Goal: Task Accomplishment & Management: Manage account settings

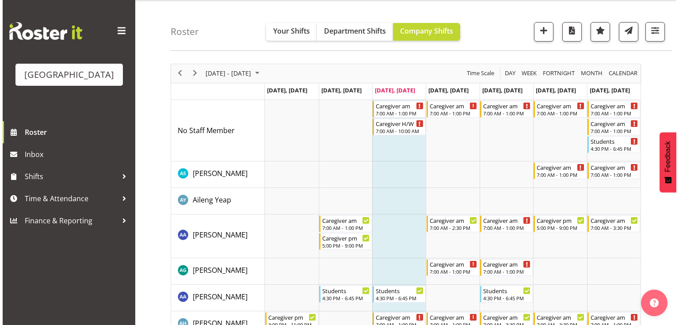
scroll to position [35, 0]
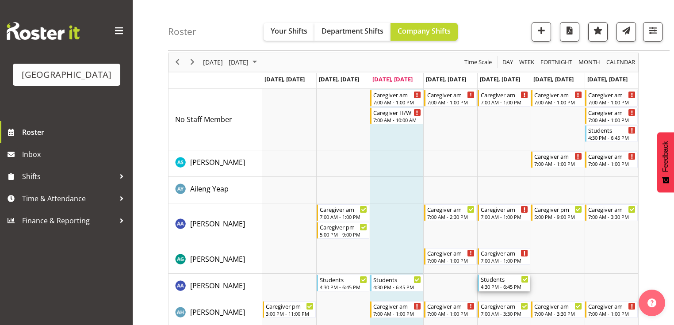
click at [499, 281] on div "Students" at bounding box center [504, 278] width 48 height 9
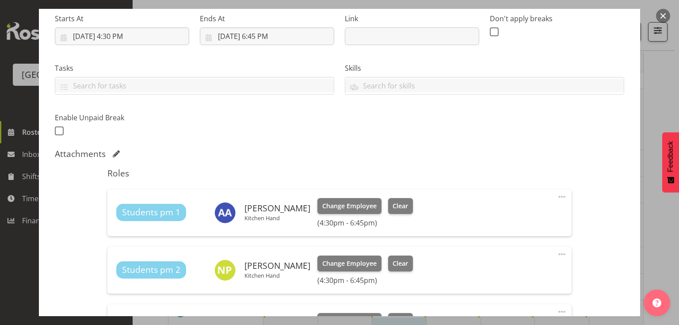
scroll to position [283, 0]
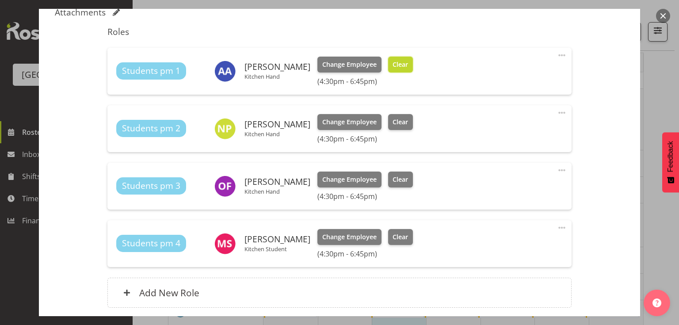
click at [396, 64] on span "Clear" at bounding box center [400, 65] width 15 height 10
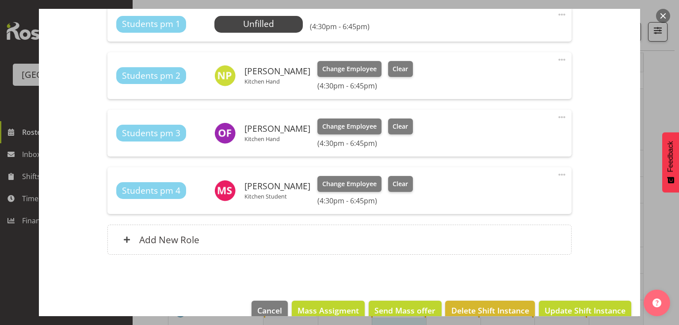
scroll to position [340, 0]
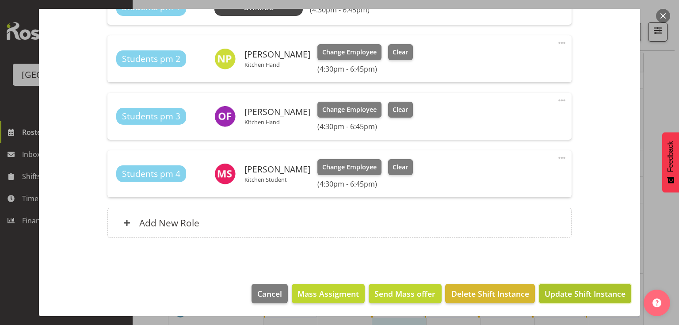
click at [575, 293] on span "Update Shift Instance" at bounding box center [585, 293] width 81 height 11
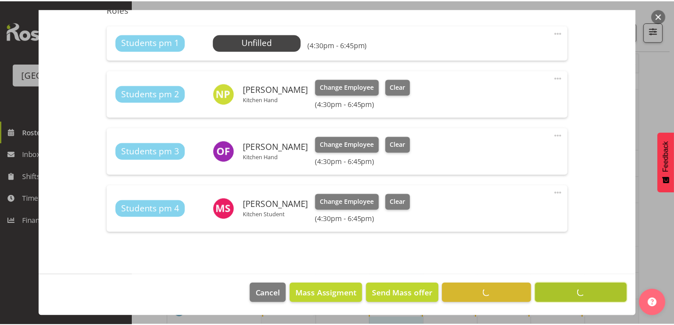
scroll to position [305, 0]
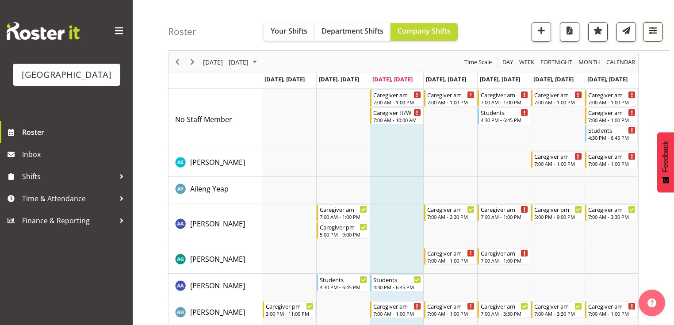
click at [653, 27] on span "button" at bounding box center [652, 30] width 11 height 11
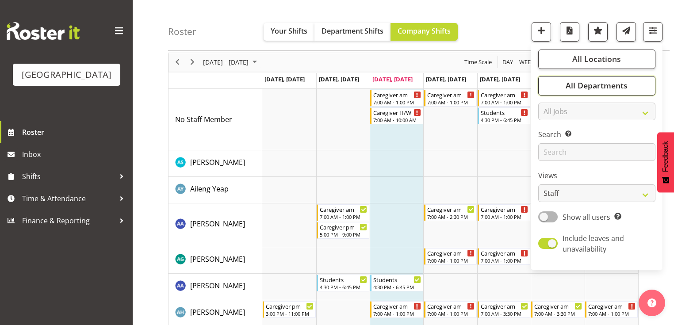
click at [602, 82] on span "All Departments" at bounding box center [596, 85] width 62 height 11
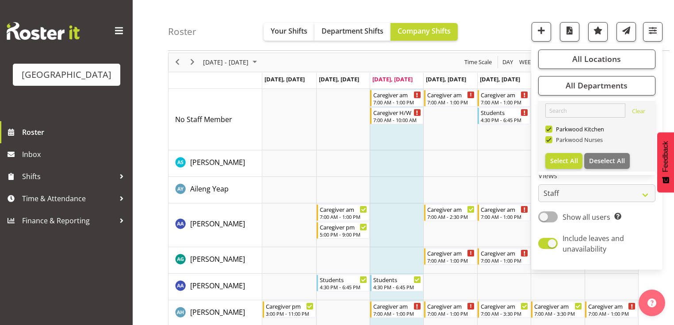
click at [549, 138] on span at bounding box center [548, 139] width 7 height 7
click at [549, 138] on input "Parkwood Nurses" at bounding box center [548, 140] width 6 height 6
checkbox input "false"
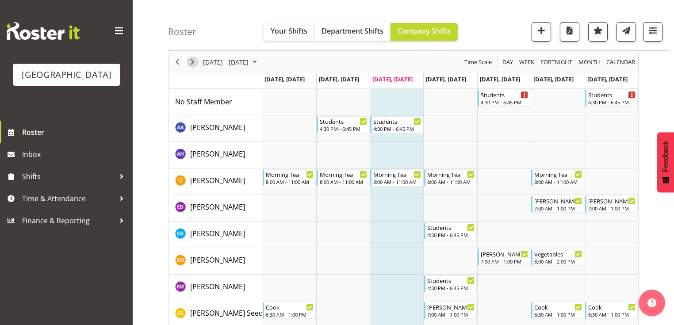
click at [194, 59] on span "Next" at bounding box center [192, 62] width 11 height 11
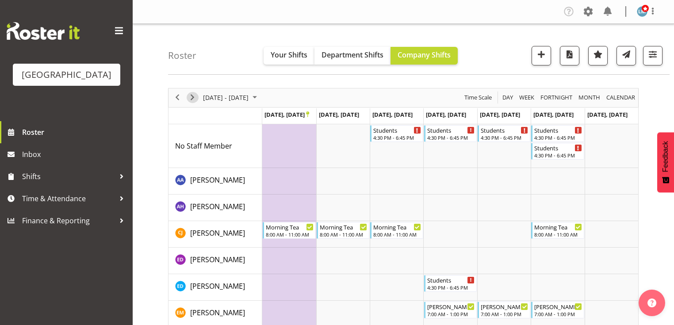
click at [193, 96] on span "Next" at bounding box center [192, 97] width 11 height 11
